Goal: Navigation & Orientation: Find specific page/section

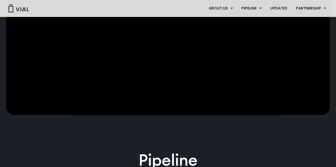
scroll to position [186, 0]
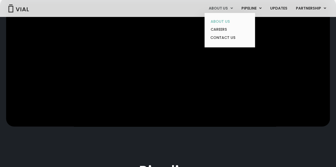
click at [221, 23] on link "ABOUT US" at bounding box center [229, 22] width 46 height 8
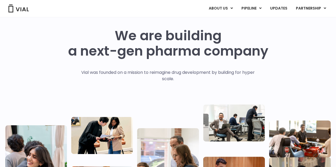
scroll to position [12, 0]
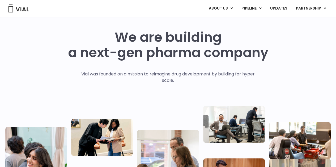
click at [333, 12] on div "ABOUT US ABOUT US CAREERS CONTACT US PIPELINE TL1A HLE PHASE 2 INHBE/ACTIVIN E …" at bounding box center [168, 8] width 336 height 17
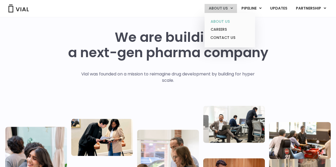
click at [221, 22] on link "ABOUT US" at bounding box center [229, 22] width 46 height 8
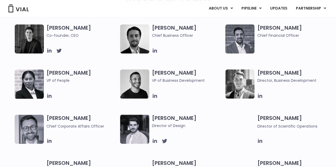
scroll to position [265, 0]
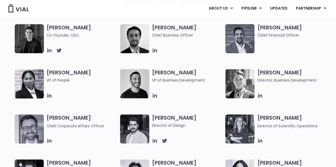
click at [63, 27] on h3 "Simon Burns Co-founder, CEO" at bounding box center [81, 31] width 71 height 14
click at [31, 42] on img at bounding box center [29, 38] width 29 height 29
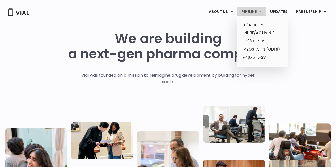
scroll to position [27, 0]
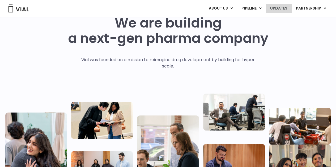
click at [284, 7] on link "UPDATES" at bounding box center [278, 8] width 25 height 9
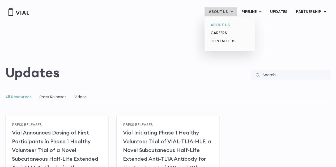
click at [220, 23] on link "ABOUT US" at bounding box center [229, 25] width 46 height 8
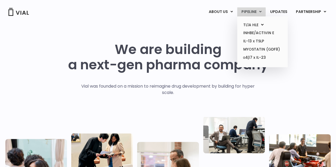
click at [251, 10] on link "PIPELINE" at bounding box center [251, 11] width 28 height 9
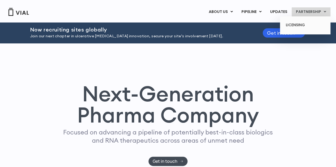
click at [303, 11] on link "PARTNERSHIP" at bounding box center [310, 11] width 39 height 9
click at [298, 27] on link "LICENSING" at bounding box center [304, 25] width 46 height 8
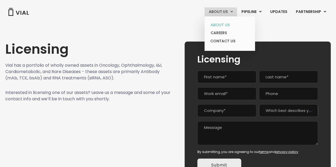
click at [216, 25] on link "ABOUT US" at bounding box center [229, 25] width 46 height 8
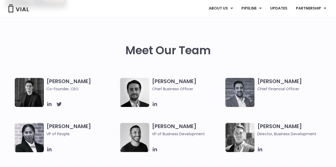
scroll to position [212, 0]
